Goal: Information Seeking & Learning: Learn about a topic

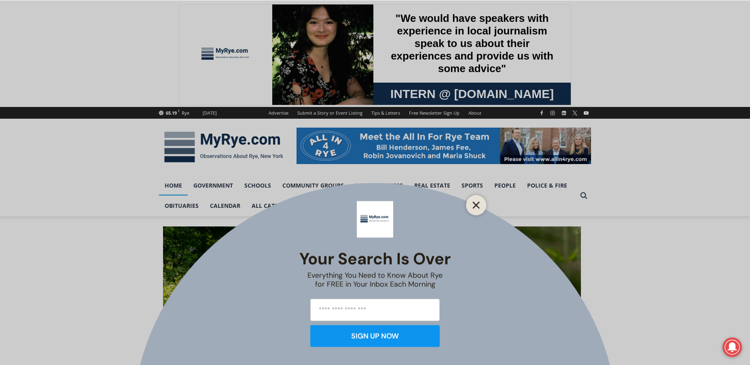
click at [478, 205] on icon "Close" at bounding box center [476, 204] width 7 height 7
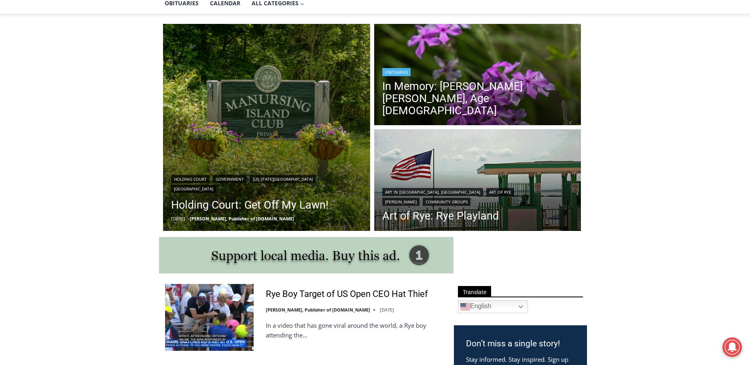
scroll to position [40, 0]
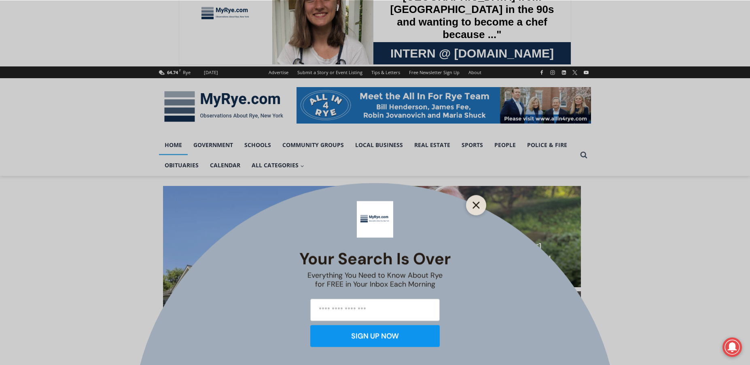
click at [473, 199] on button "Close" at bounding box center [476, 204] width 11 height 11
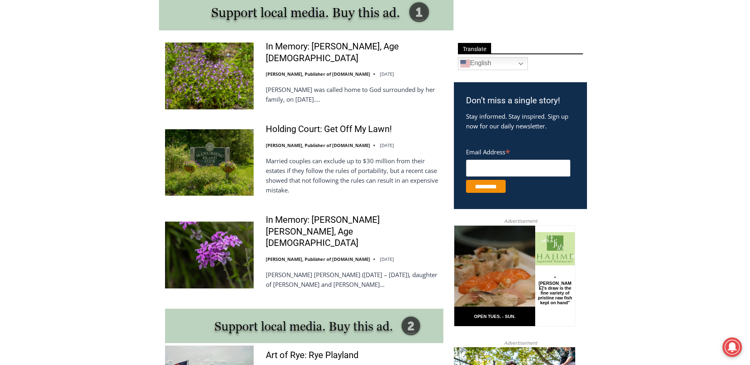
scroll to position [243, 0]
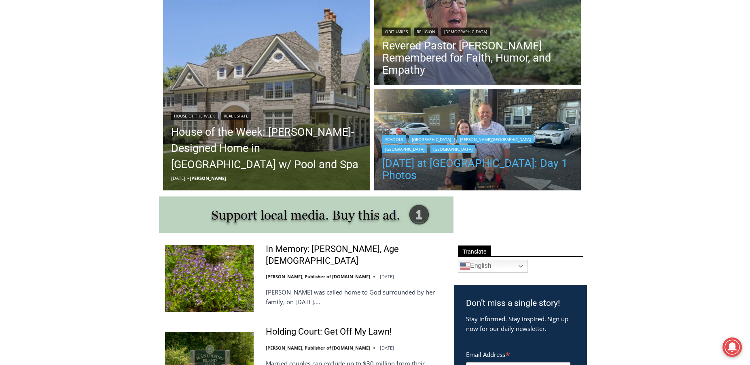
click at [463, 166] on link "[DATE] at [GEOGRAPHIC_DATA]: Day 1 Photos" at bounding box center [478, 169] width 191 height 24
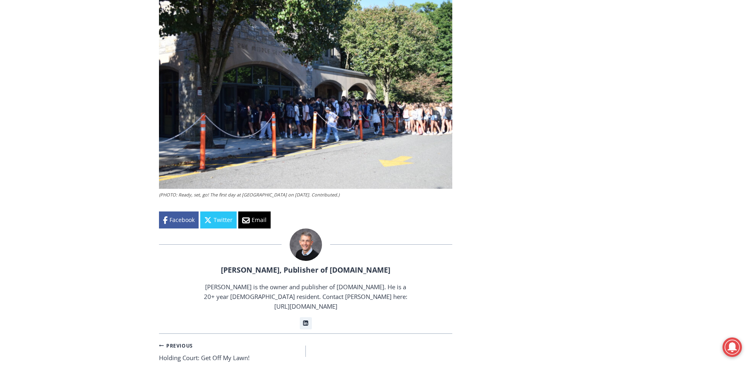
scroll to position [1619, 0]
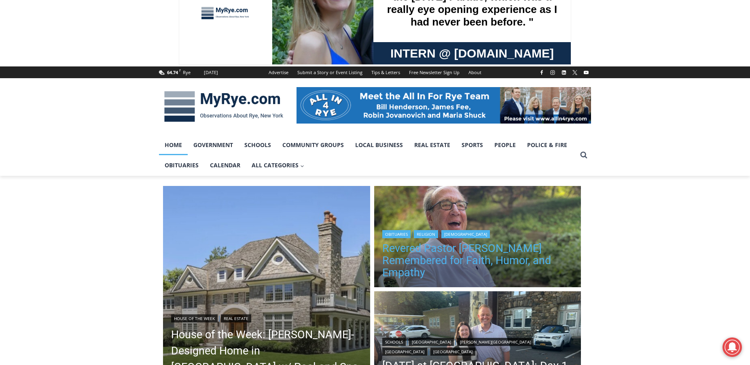
click at [474, 264] on link "Revered Pastor [PERSON_NAME] Remembered for Faith, Humor, and Empathy" at bounding box center [478, 260] width 191 height 36
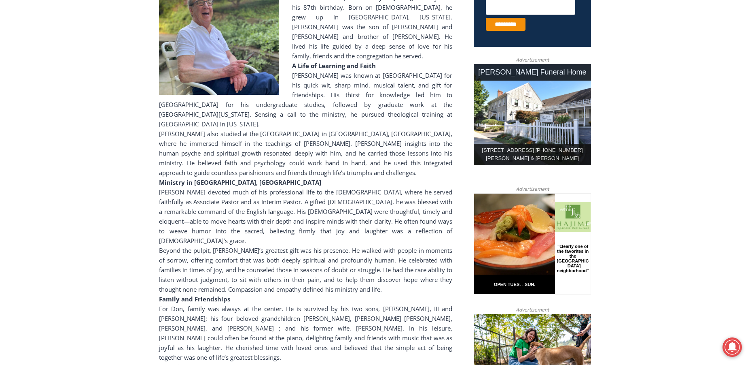
scroll to position [202, 0]
